Goal: Task Accomplishment & Management: Manage account settings

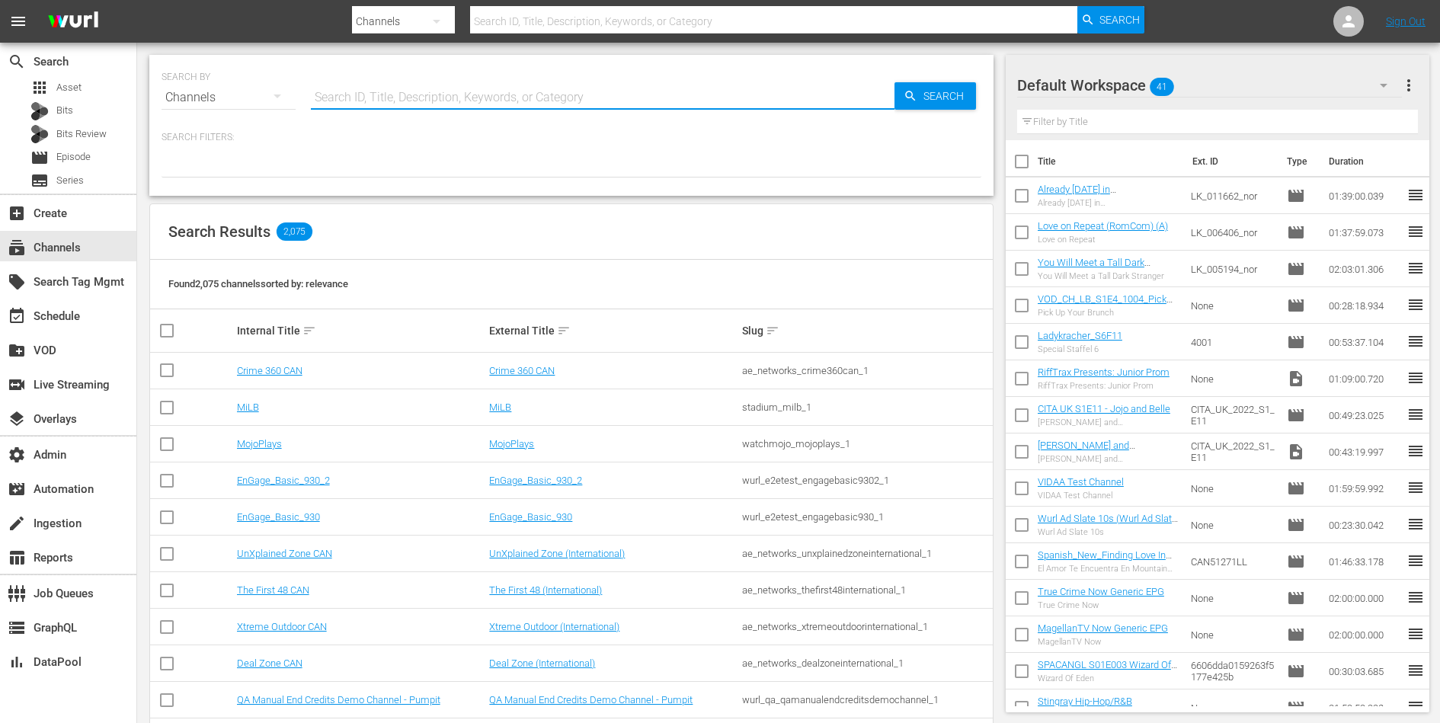
click at [575, 98] on input "text" at bounding box center [603, 97] width 584 height 37
paste input "plaion_pictures_gmbh_commissariomontalbano_1"
type input "plaion_pictures_gmbh_commissariomontalbano_1"
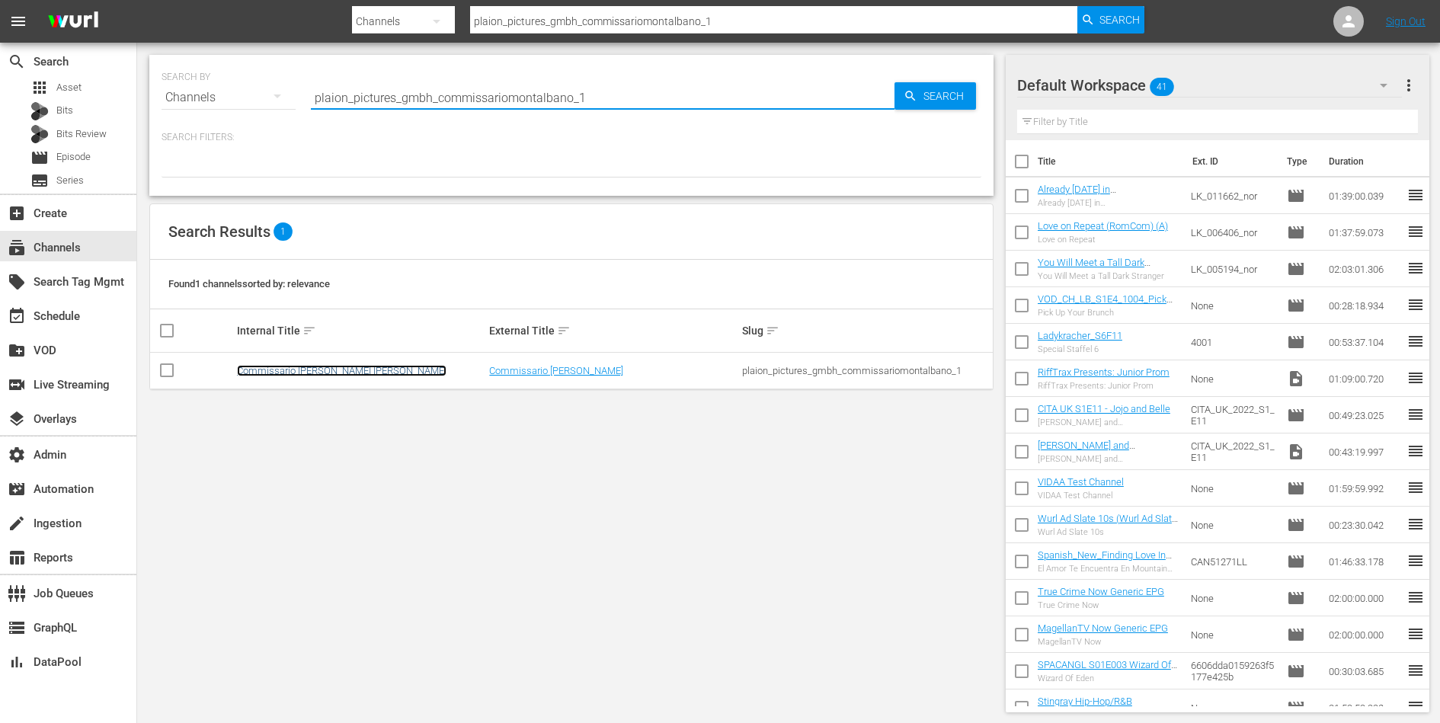
click at [327, 372] on link "Commissario [PERSON_NAME] [PERSON_NAME]" at bounding box center [342, 370] width 210 height 11
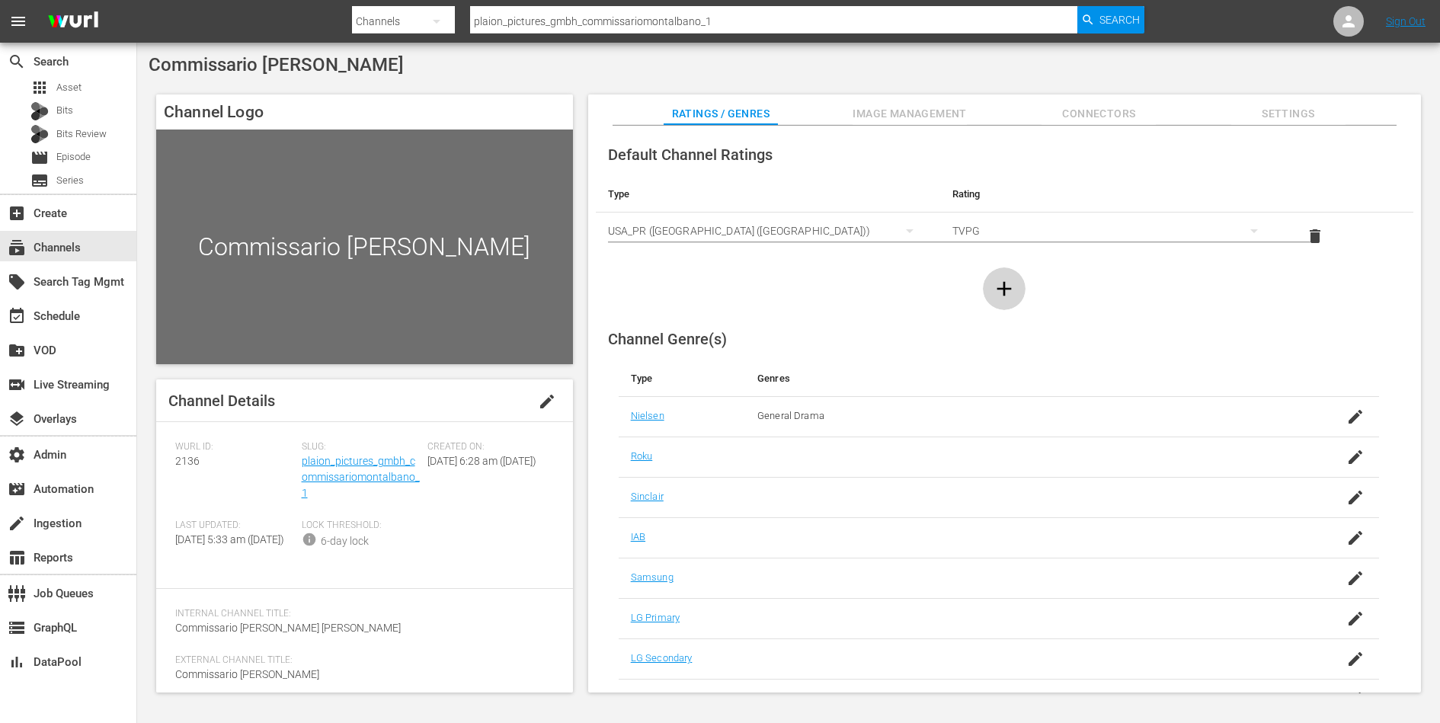
click at [1005, 281] on icon "button" at bounding box center [1004, 289] width 24 height 24
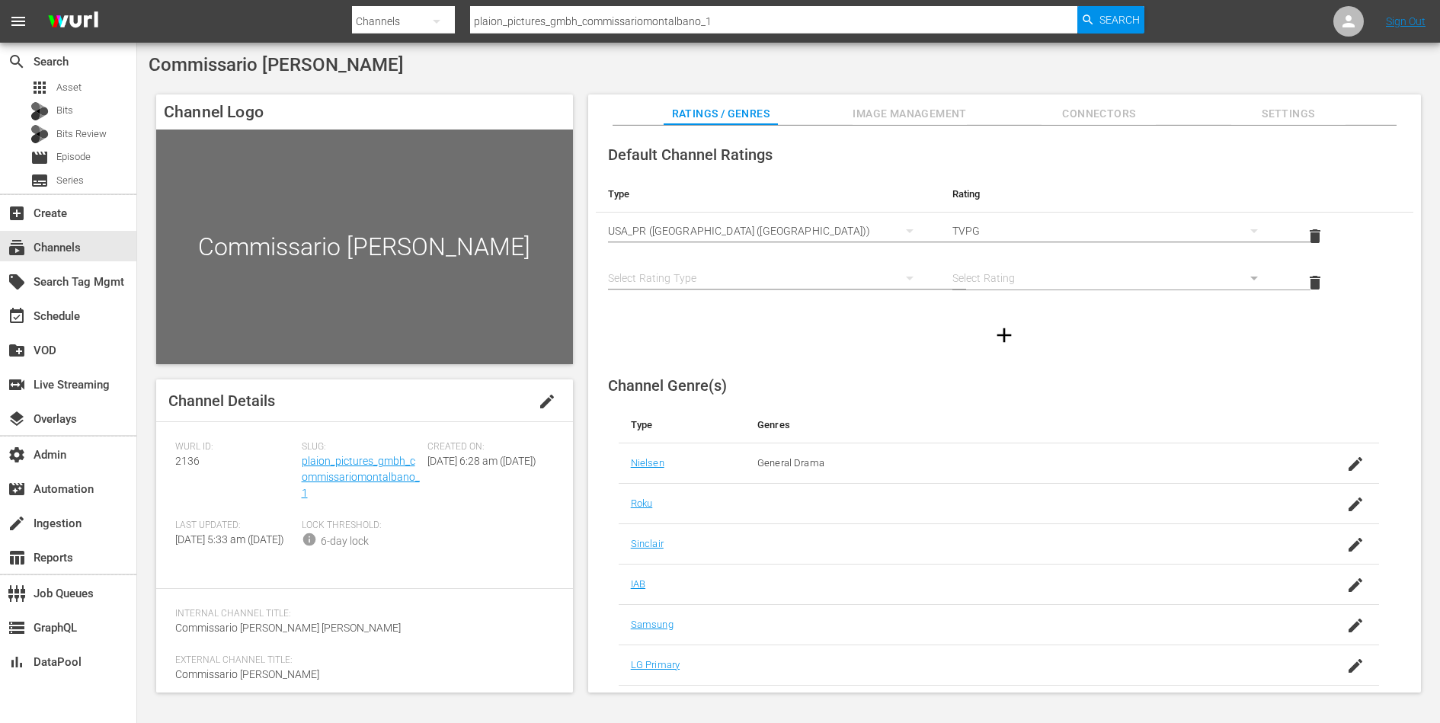
click at [710, 276] on div "simple table" at bounding box center [768, 278] width 320 height 43
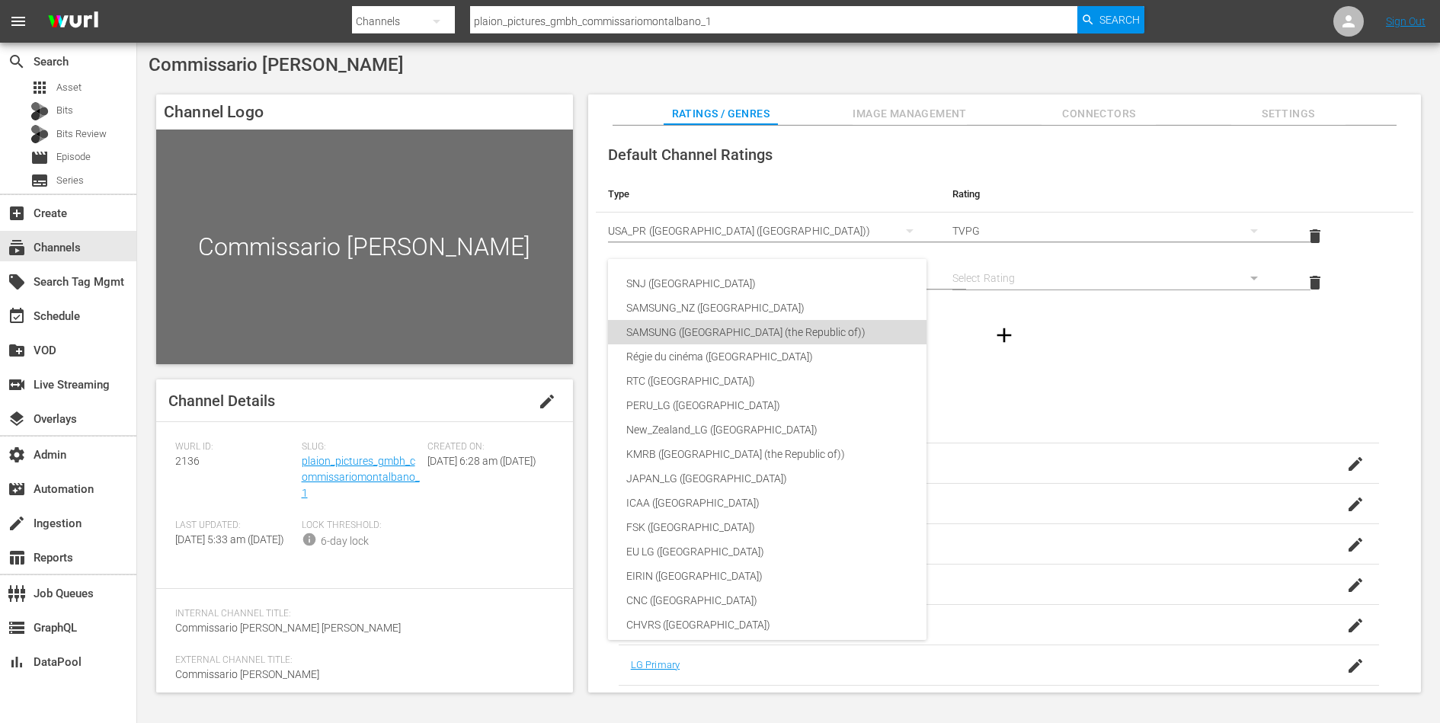
click at [716, 326] on div "SAMSUNG ([GEOGRAPHIC_DATA] (the Republic of))" at bounding box center [813, 332] width 374 height 24
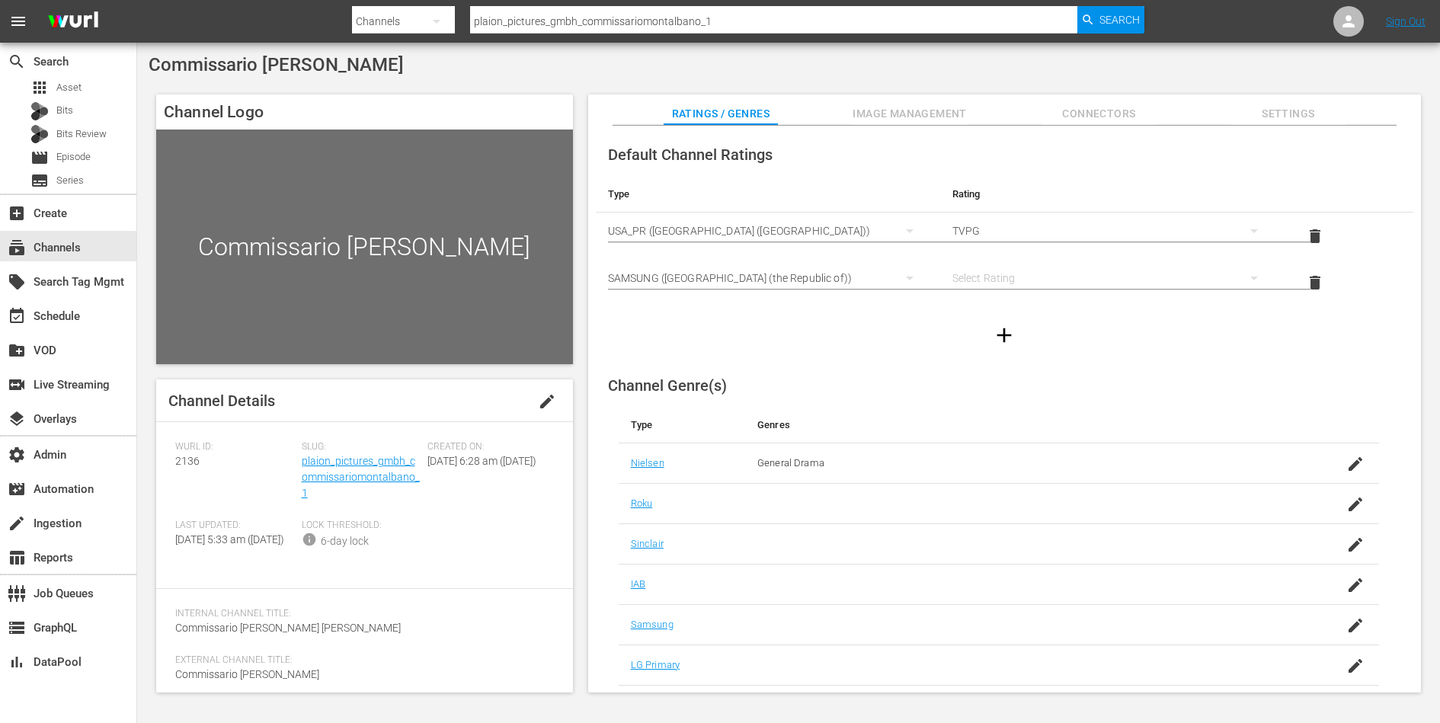
click at [984, 269] on div "simple table" at bounding box center [1113, 278] width 320 height 43
click at [979, 610] on div "12" at bounding box center [1110, 616] width 282 height 24
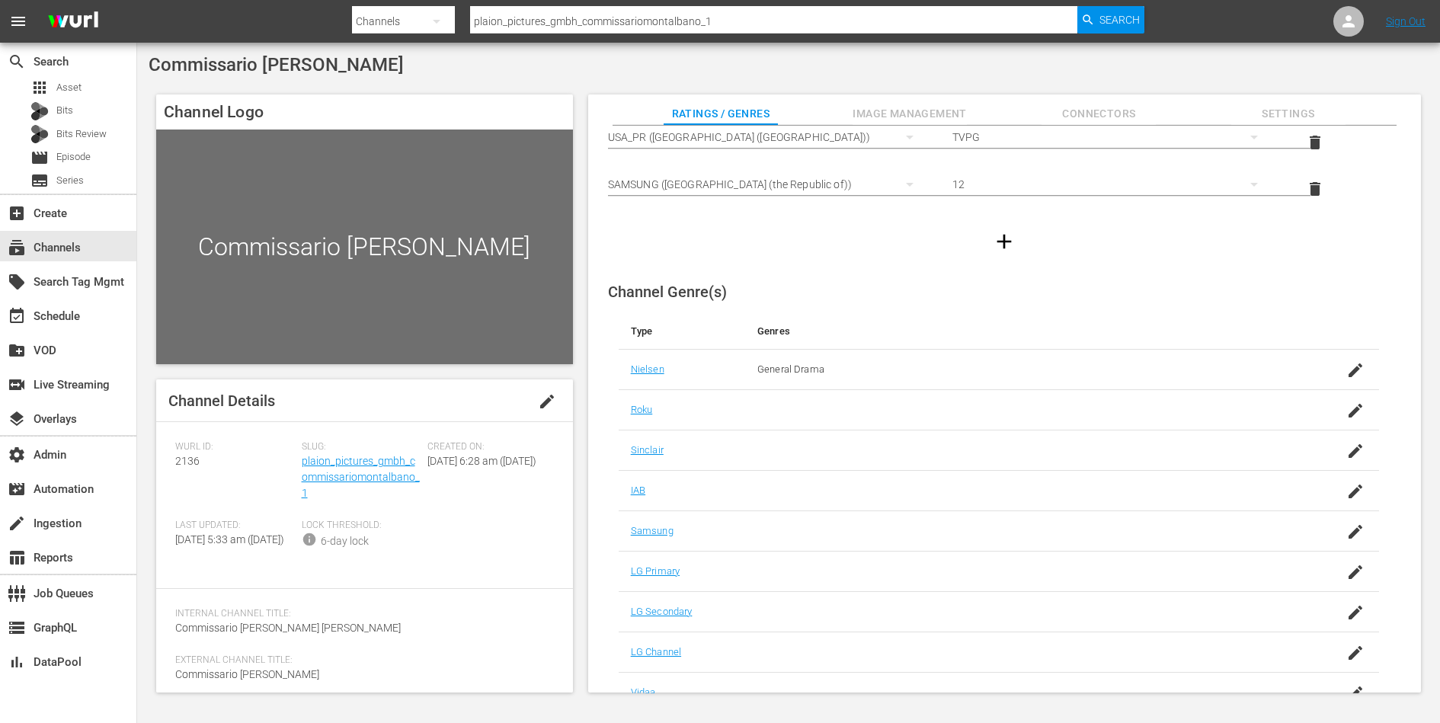
scroll to position [115, 0]
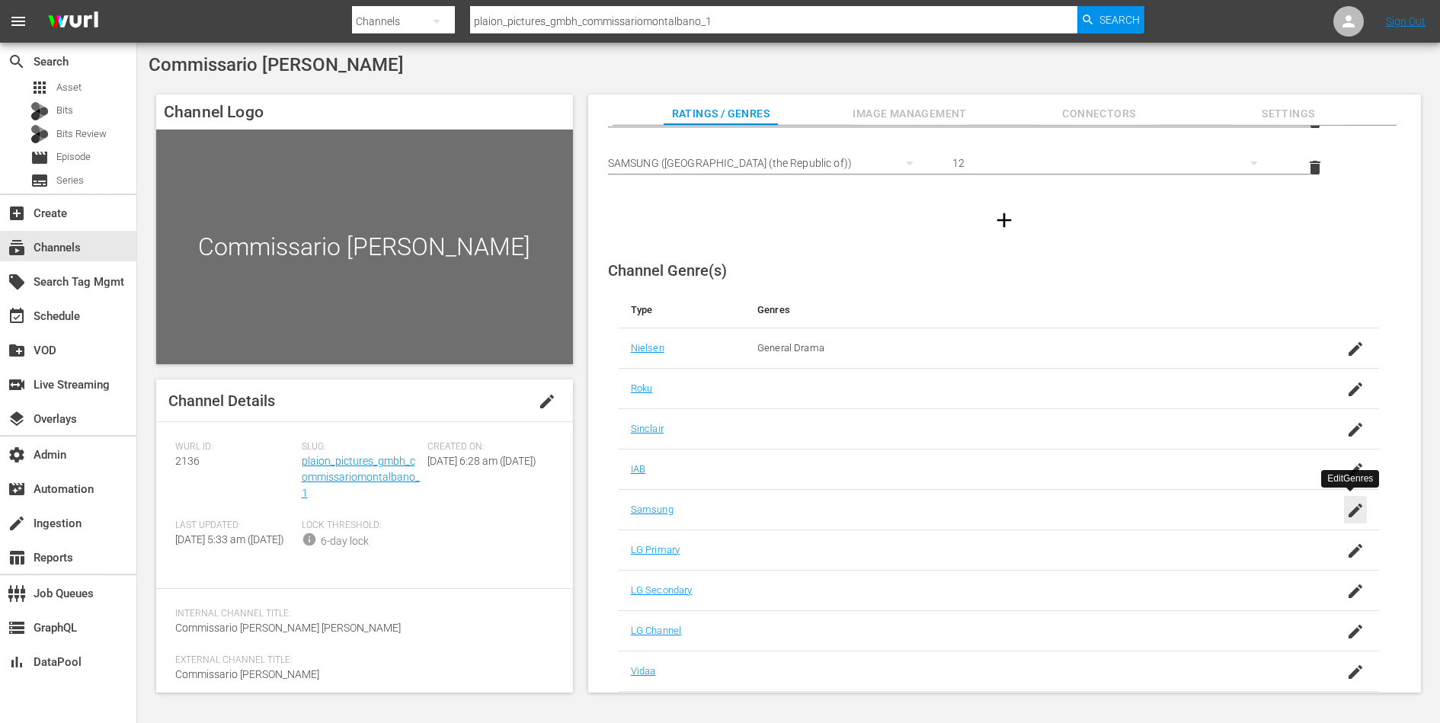
click at [1357, 504] on icon "button" at bounding box center [1356, 511] width 14 height 14
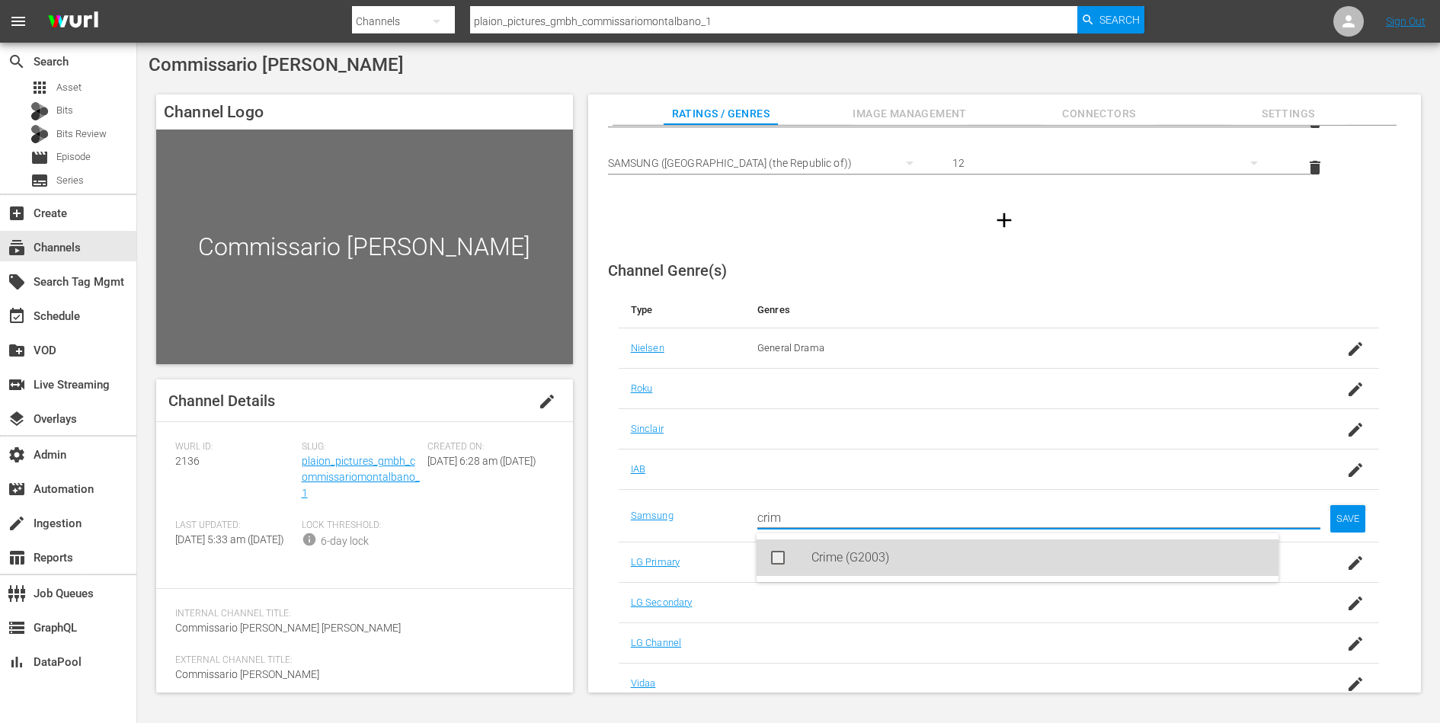
click at [1181, 562] on div "Crime (G2003)" at bounding box center [1039, 557] width 455 height 37
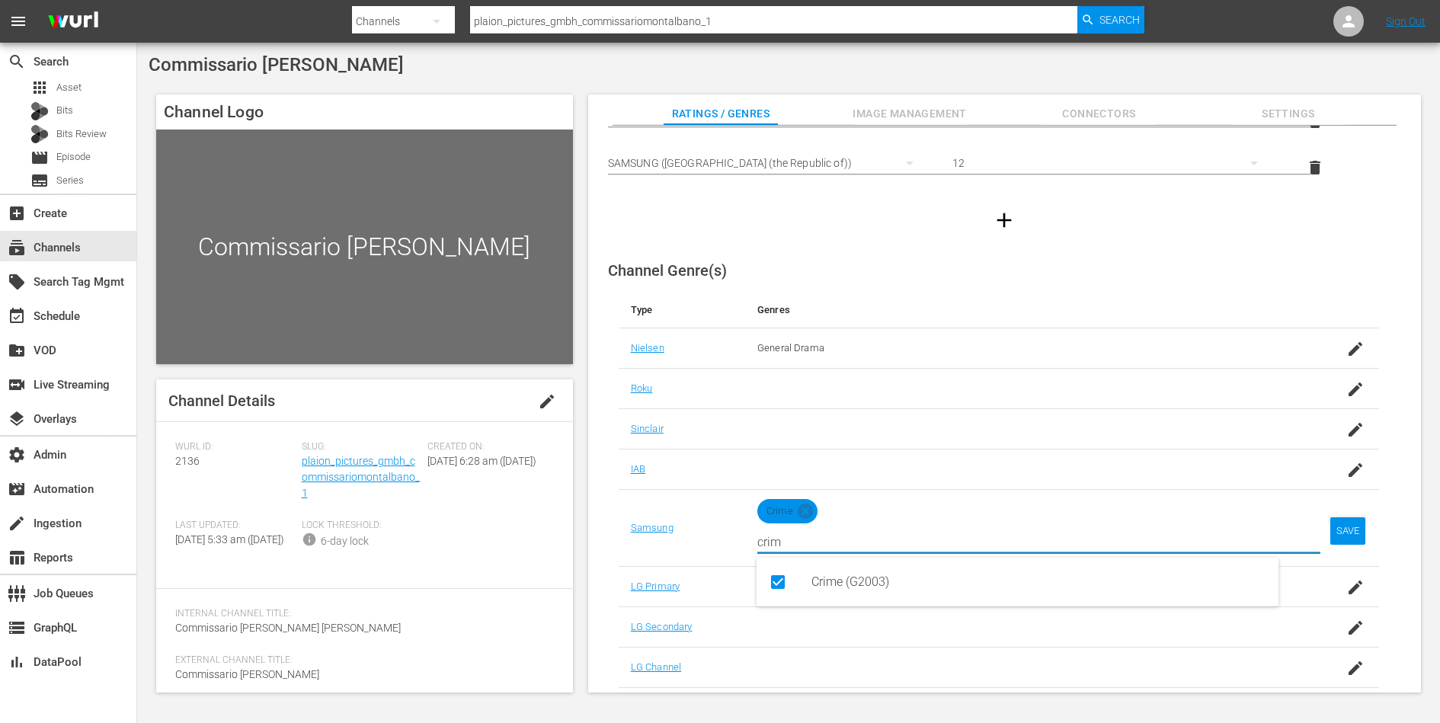
type input "crim"
click at [1345, 520] on div "SAVE" at bounding box center [1347, 530] width 35 height 27
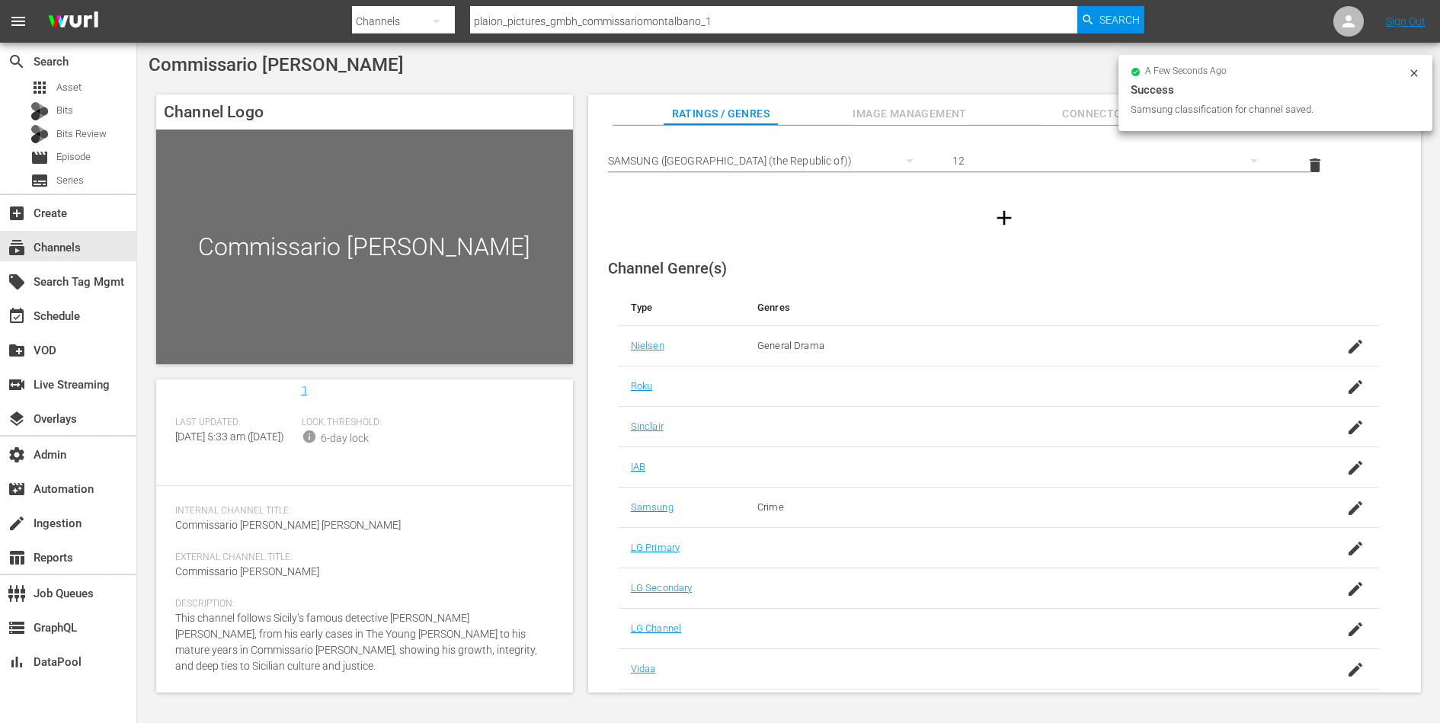
scroll to position [0, 0]
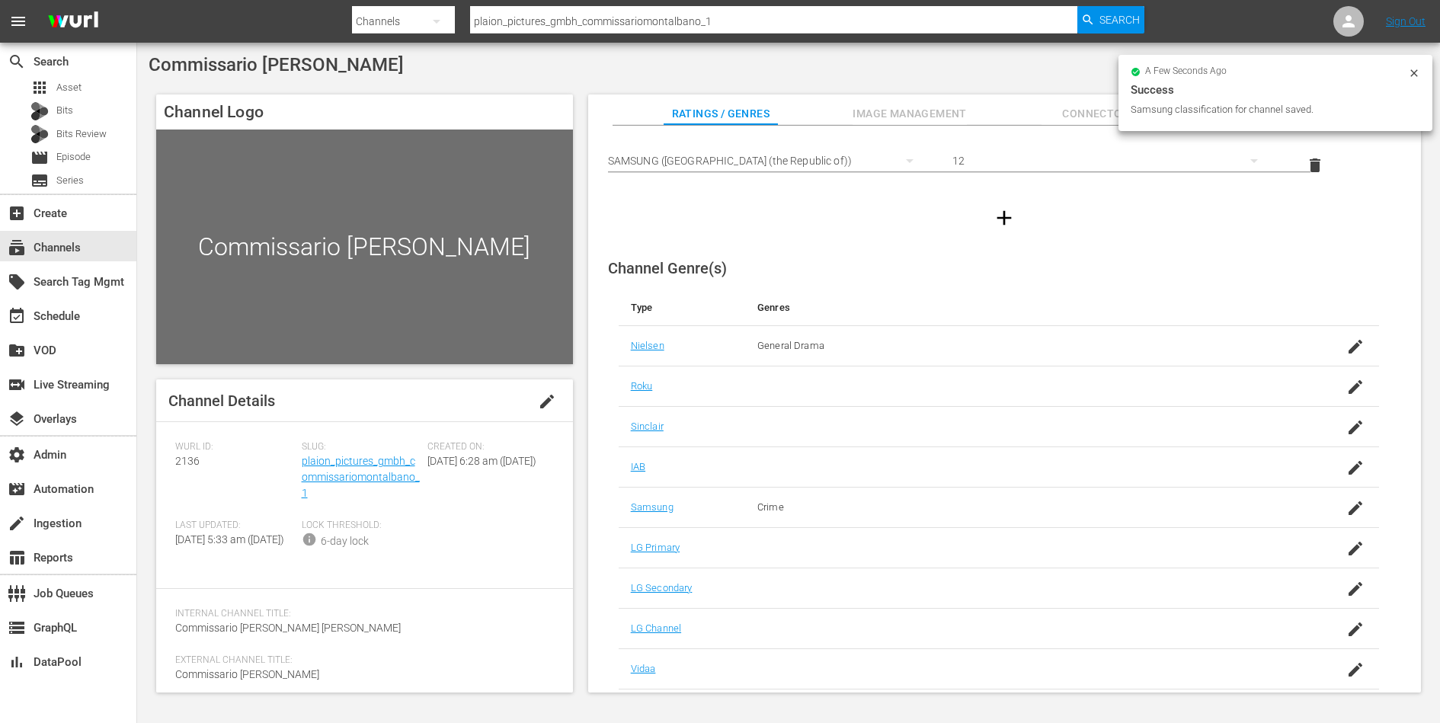
click at [892, 107] on span "Image Management" at bounding box center [910, 113] width 114 height 19
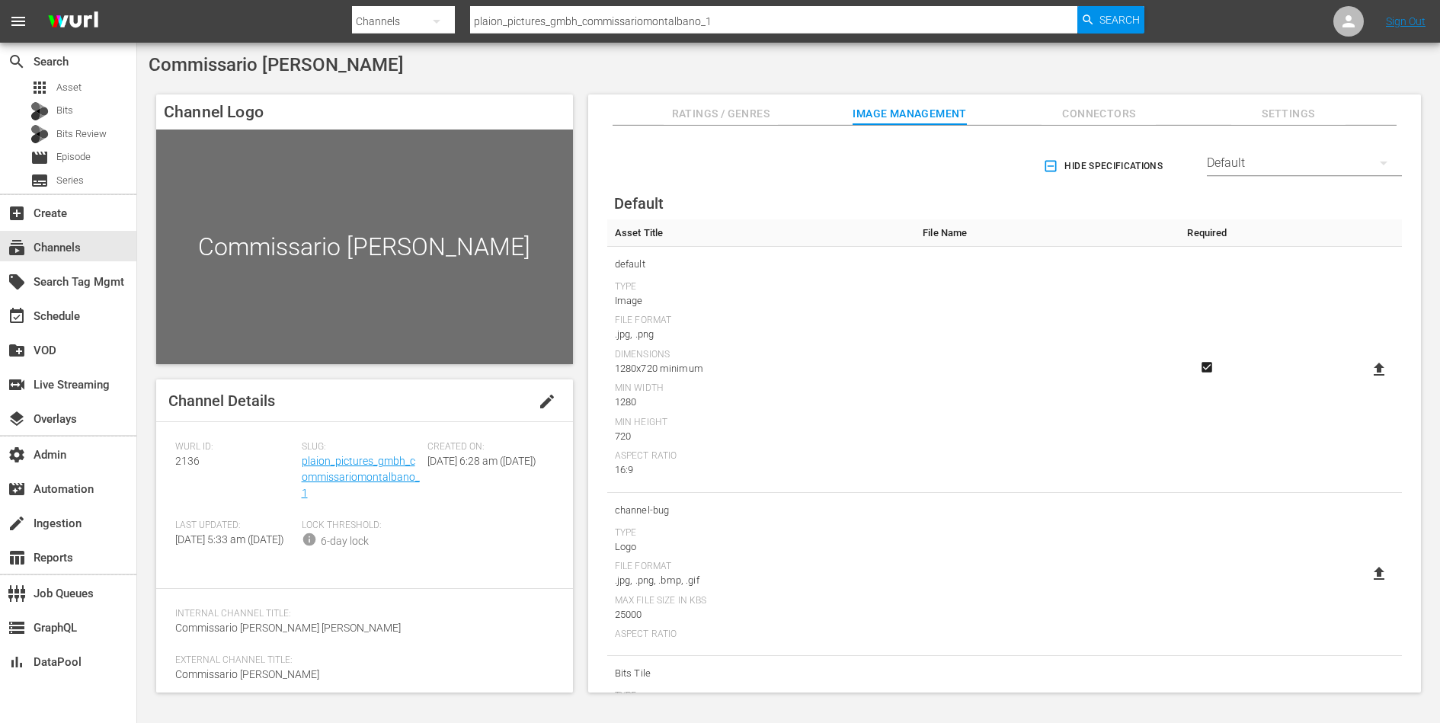
click at [1115, 114] on span "Connectors" at bounding box center [1099, 113] width 114 height 19
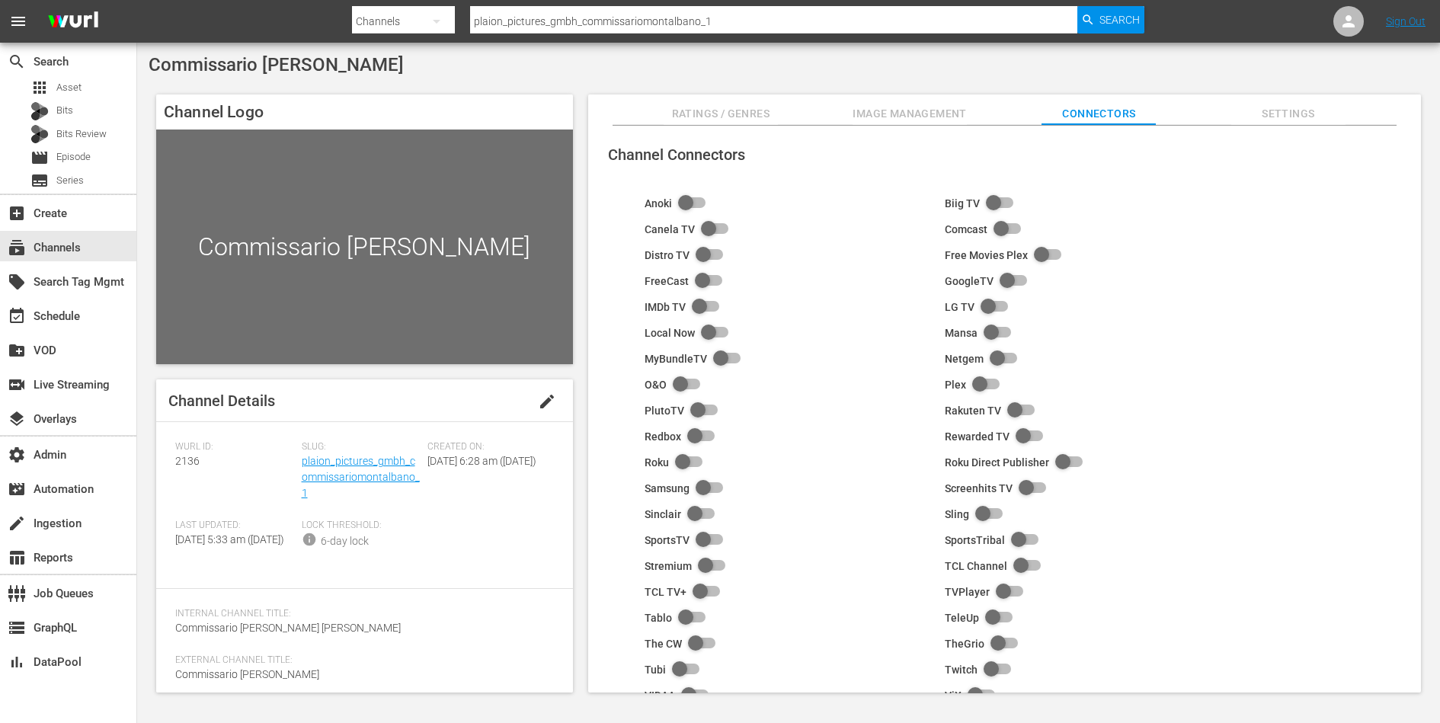
scroll to position [96, 0]
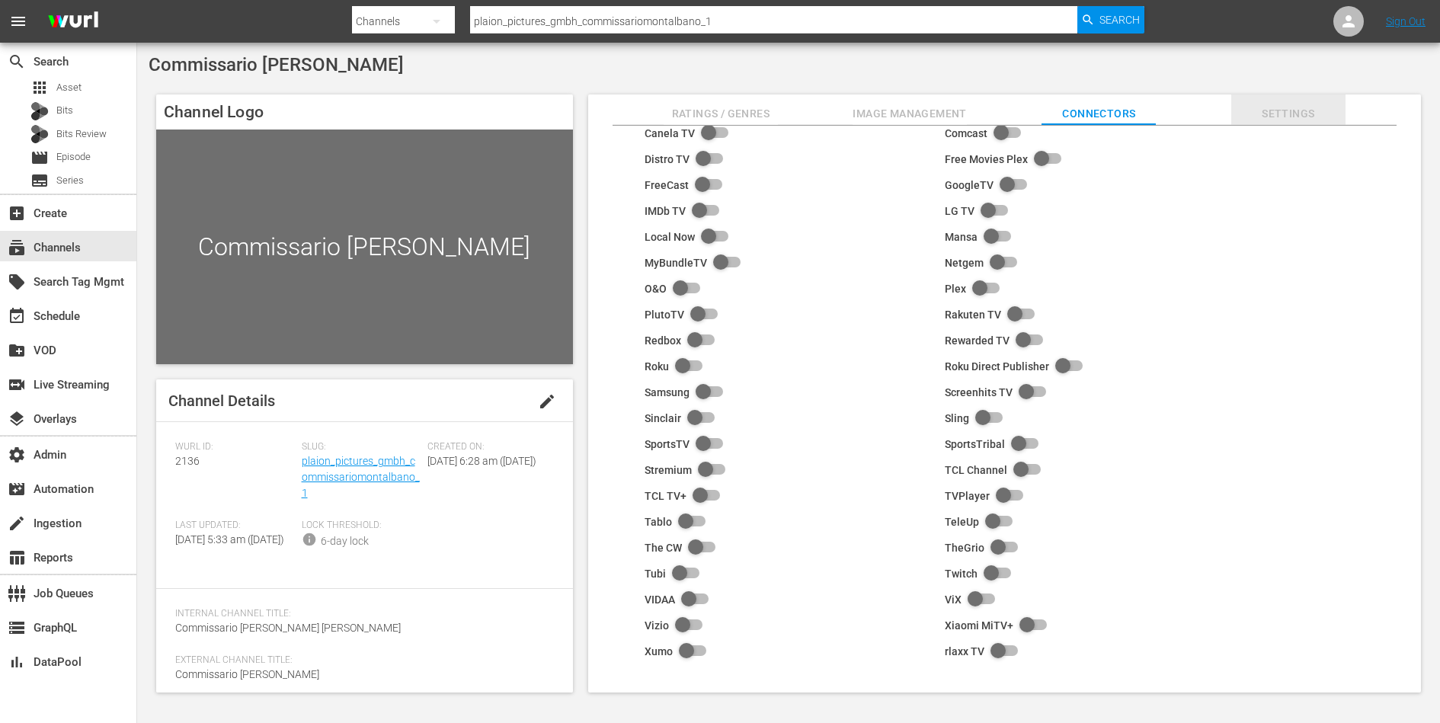
click at [1292, 102] on button "Settings" at bounding box center [1288, 109] width 114 height 30
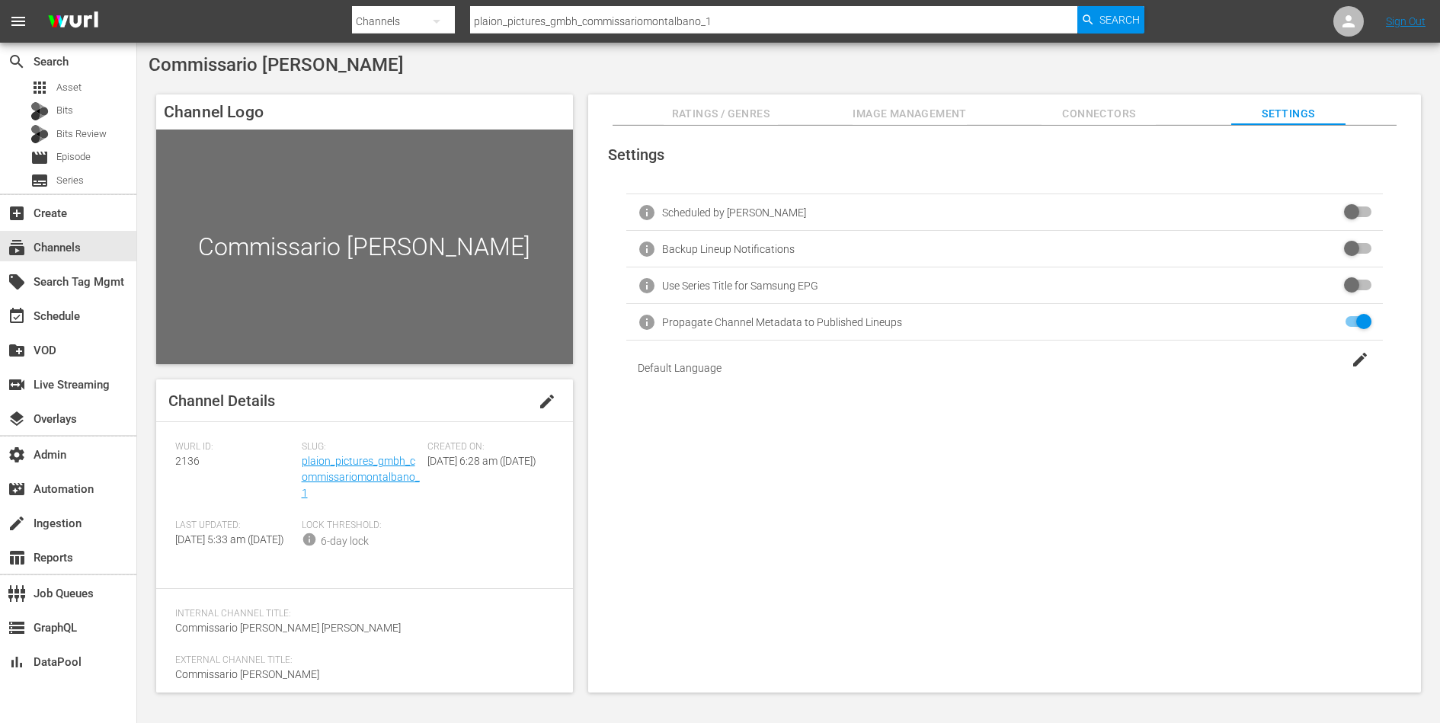
click at [1027, 529] on div "Settings info Scheduled by [PERSON_NAME] info Backup Lineup Notifications info …" at bounding box center [1004, 410] width 833 height 568
drag, startPoint x: 326, startPoint y: 488, endPoint x: 300, endPoint y: 468, distance: 32.6
click at [302, 468] on div "Slug: plaion_pictures_gmbh_commissariomontalbano_1" at bounding box center [365, 480] width 126 height 78
copy link "plaion_pictures_gmbh_commissariomontalbano_1"
click at [735, 104] on span "Ratings / Genres" at bounding box center [721, 113] width 114 height 19
